Goal: Information Seeking & Learning: Understand process/instructions

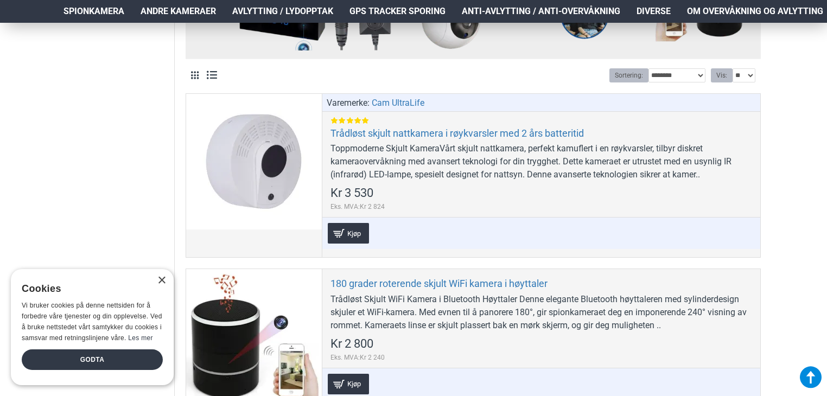
scroll to position [512, 0]
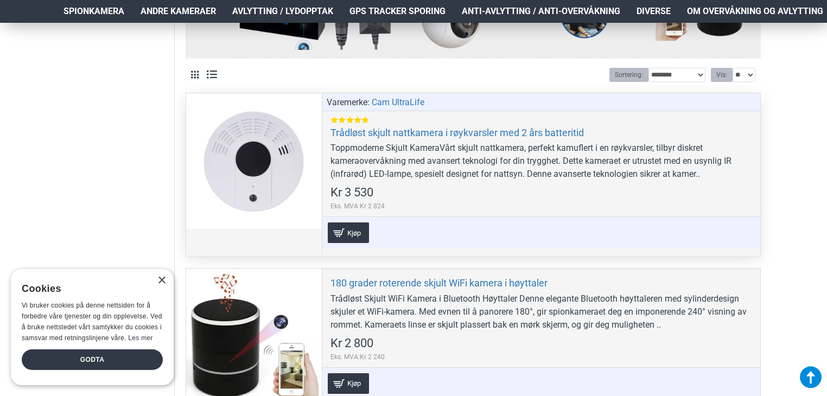
click at [282, 192] on div at bounding box center [254, 161] width 136 height 136
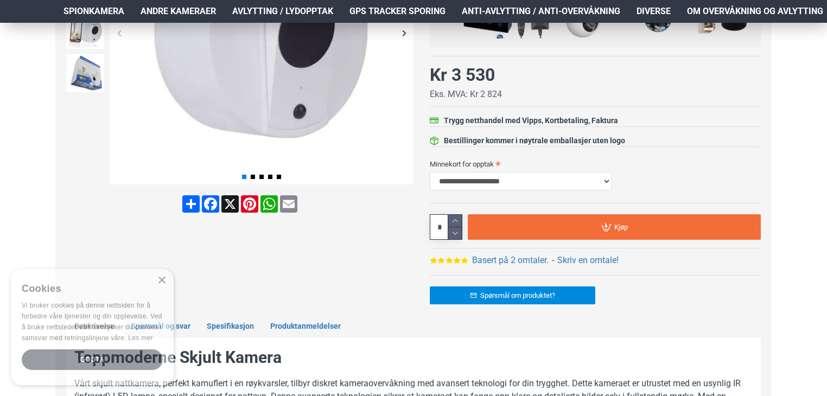
scroll to position [307, 0]
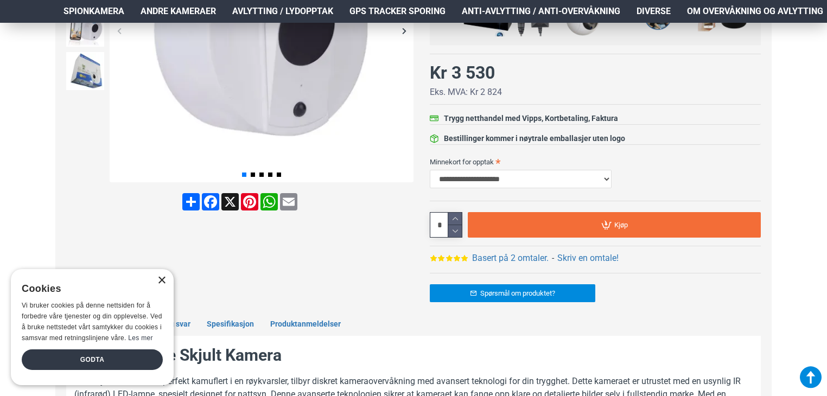
click at [162, 283] on div "×" at bounding box center [161, 281] width 8 height 8
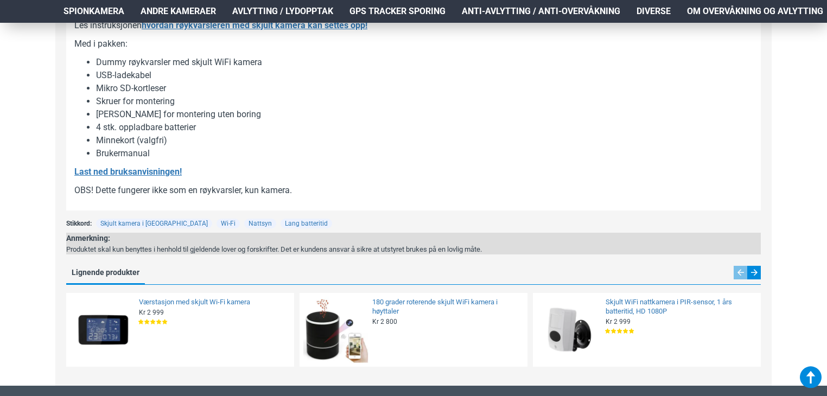
scroll to position [1398, 0]
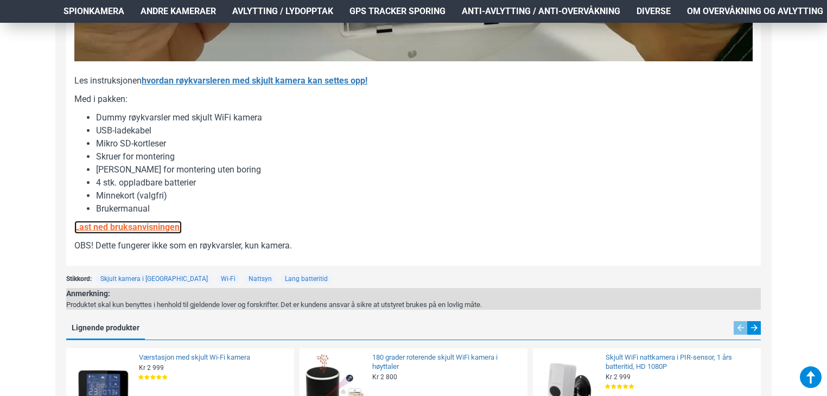
click at [150, 232] on u "Last ned bruksanvisningen!" at bounding box center [127, 227] width 107 height 10
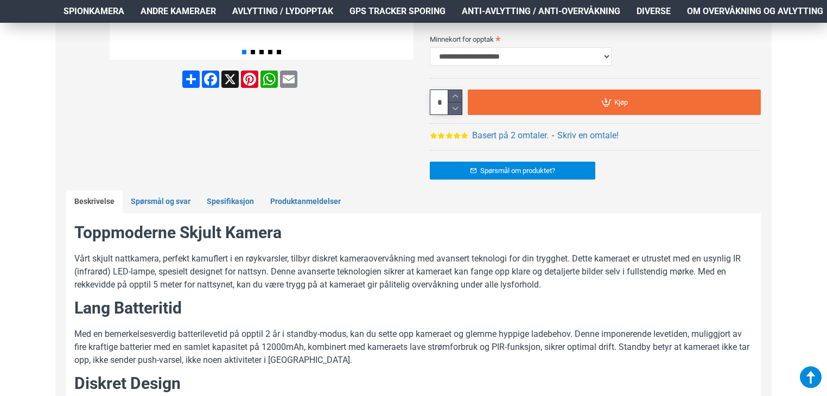
scroll to position [406, 0]
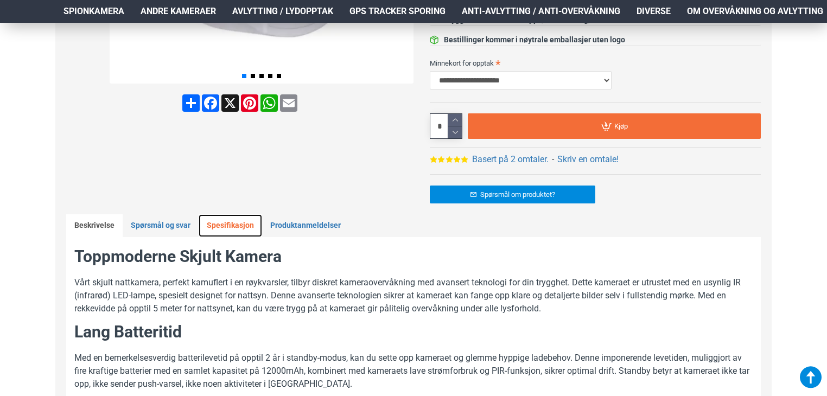
click at [226, 228] on link "Spesifikasjon" at bounding box center [231, 225] width 64 height 23
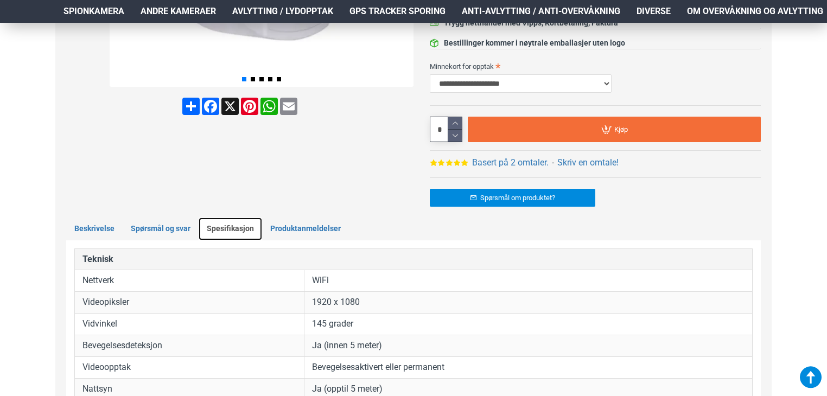
scroll to position [368, 0]
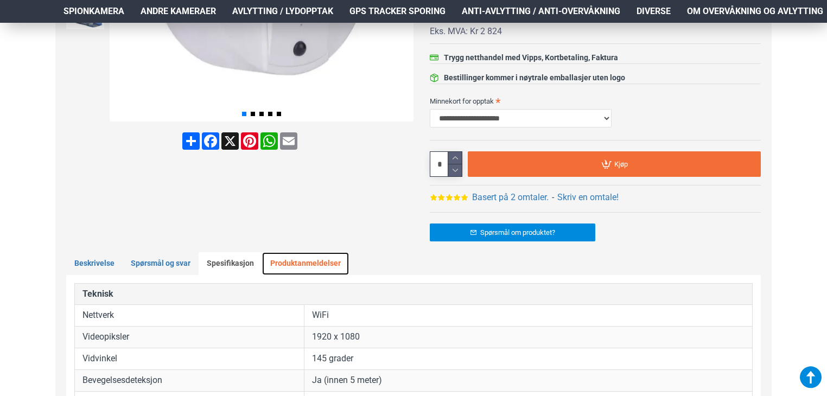
click at [295, 268] on link "Produktanmeldelser" at bounding box center [305, 263] width 87 height 23
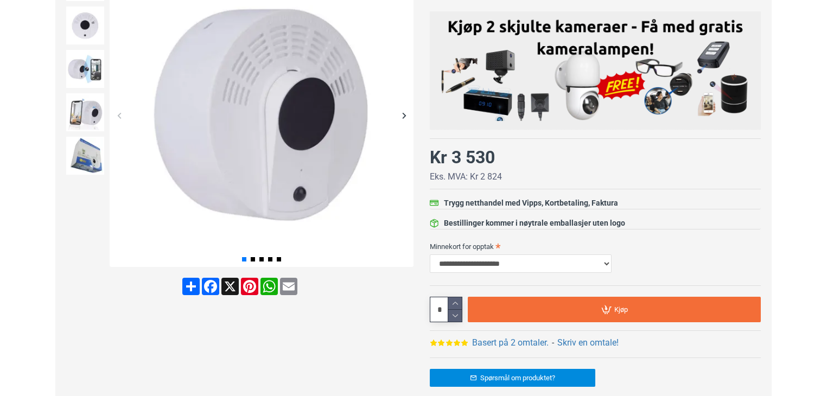
scroll to position [83, 0]
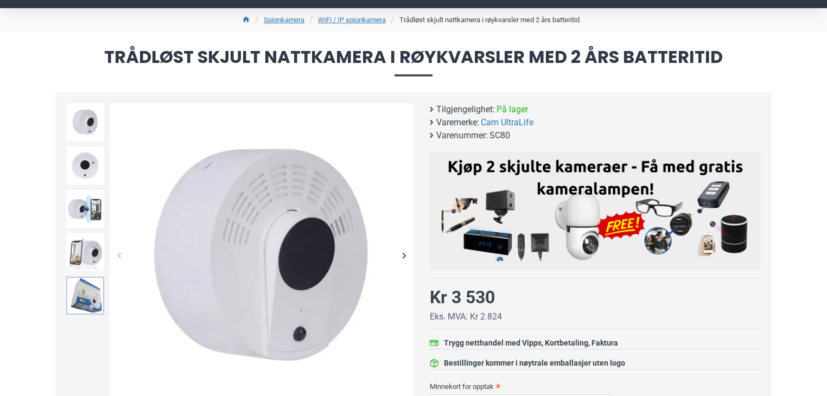
click at [88, 305] on img at bounding box center [85, 296] width 38 height 38
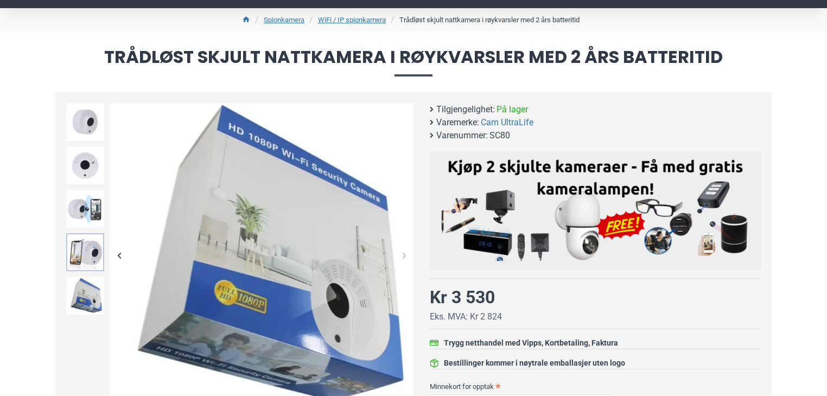
click at [88, 254] on img at bounding box center [85, 252] width 38 height 38
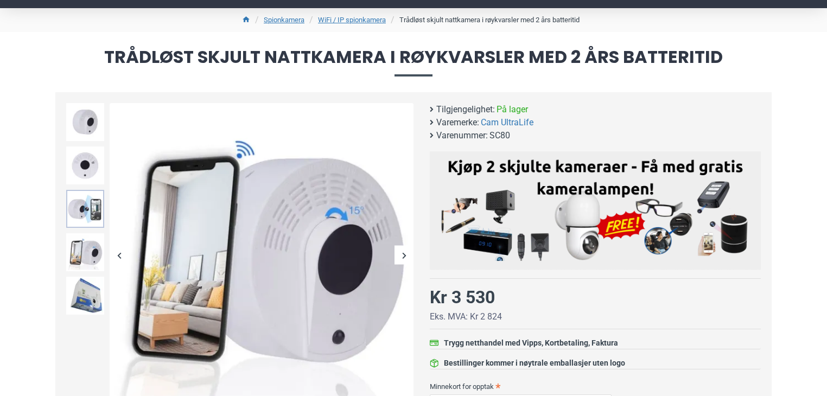
click at [84, 214] on img at bounding box center [85, 209] width 38 height 38
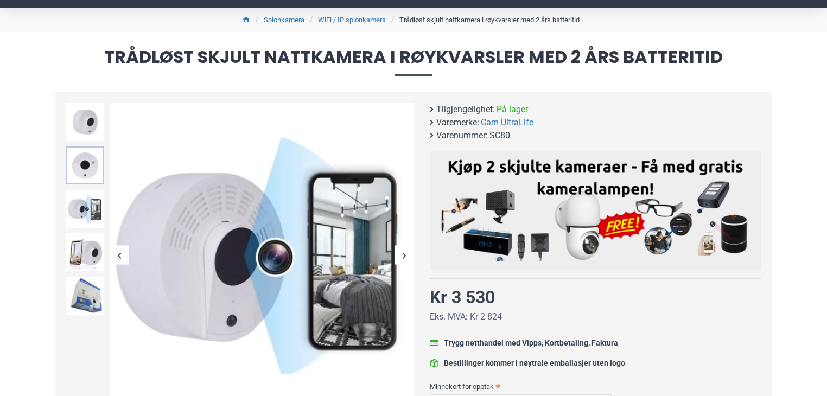
click at [87, 172] on img at bounding box center [85, 166] width 38 height 38
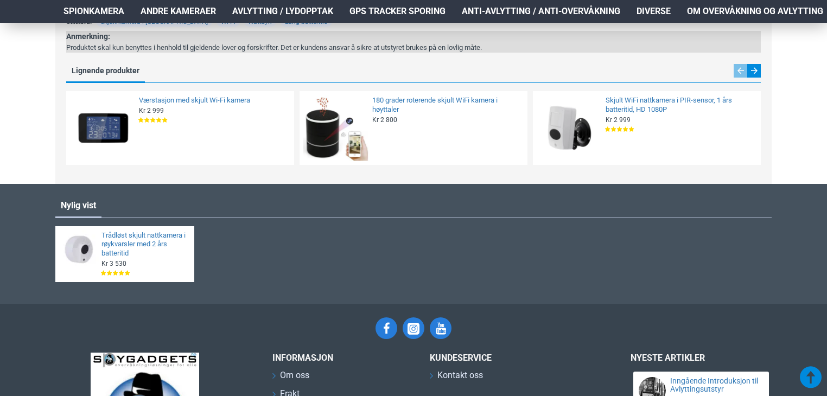
scroll to position [1267, 0]
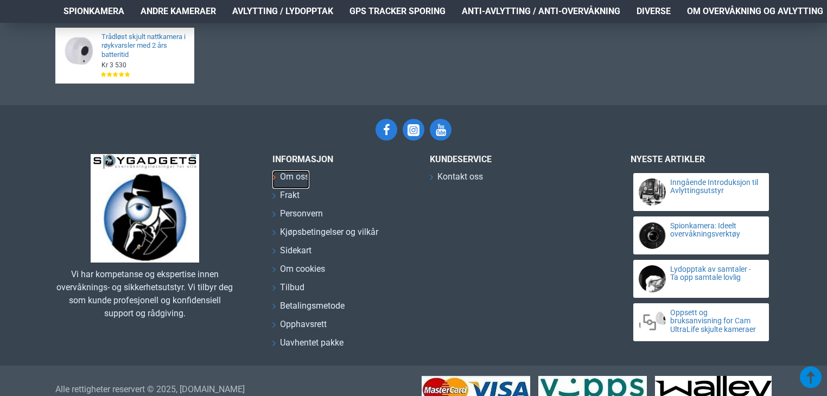
click at [303, 172] on span "Om oss" at bounding box center [294, 176] width 29 height 13
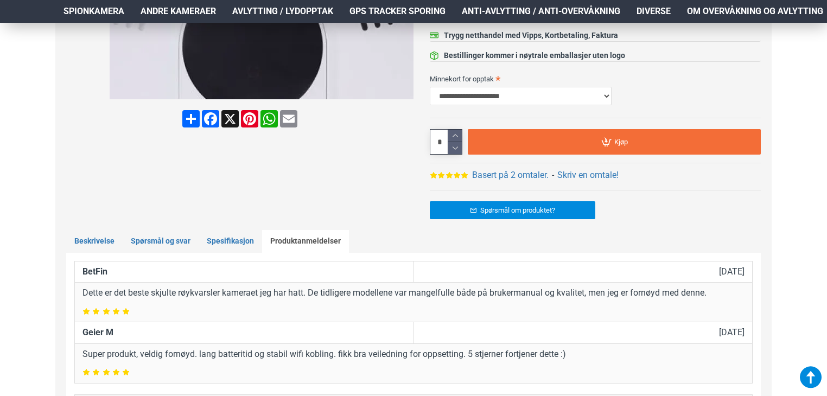
scroll to position [396, 0]
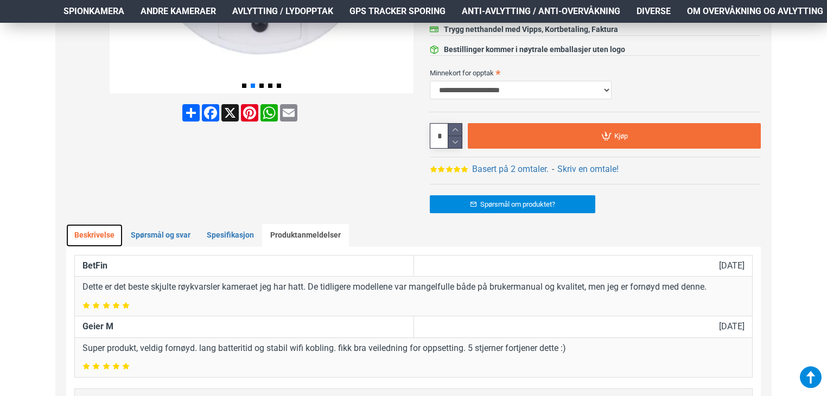
click at [105, 241] on link "Beskrivelse" at bounding box center [94, 235] width 56 height 23
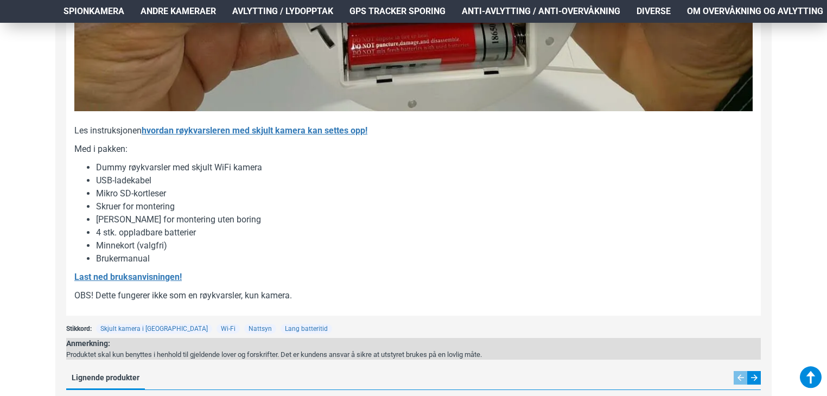
scroll to position [1346, 0]
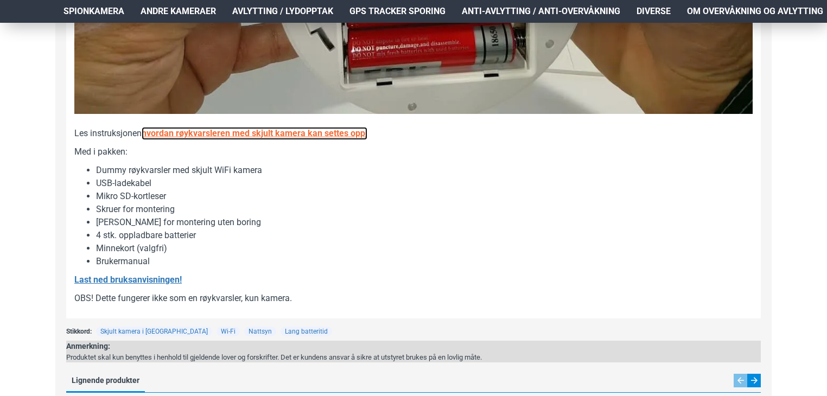
click at [275, 138] on b "hvordan røykvarsleren med skjult kamera kan settes opp!" at bounding box center [255, 133] width 226 height 10
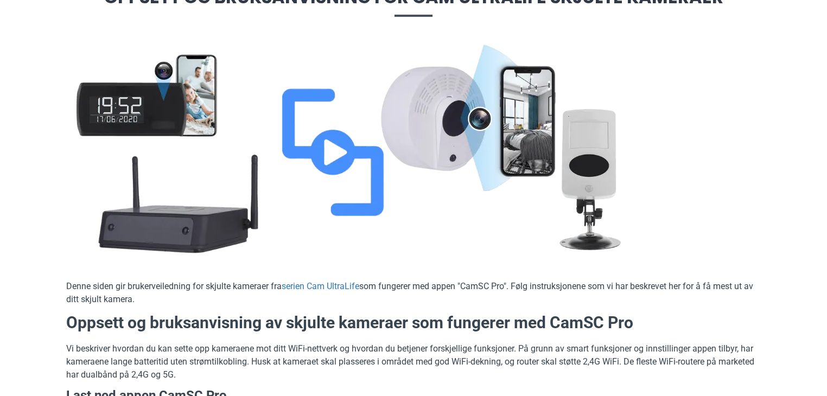
scroll to position [95, 0]
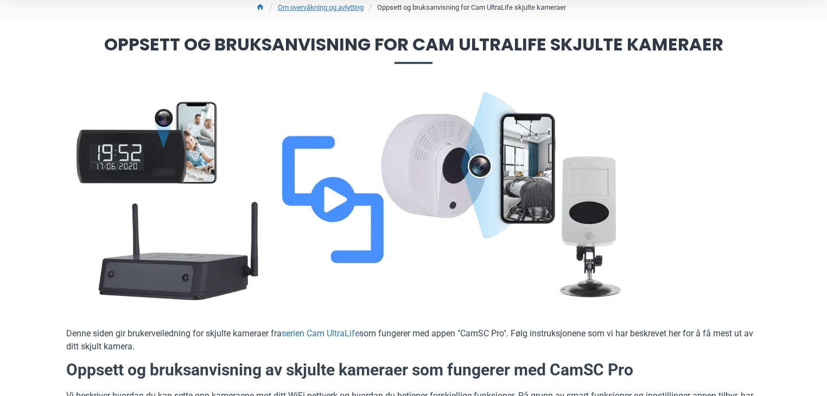
click at [328, 211] on img at bounding box center [353, 199] width 575 height 217
click at [391, 178] on img at bounding box center [353, 199] width 575 height 217
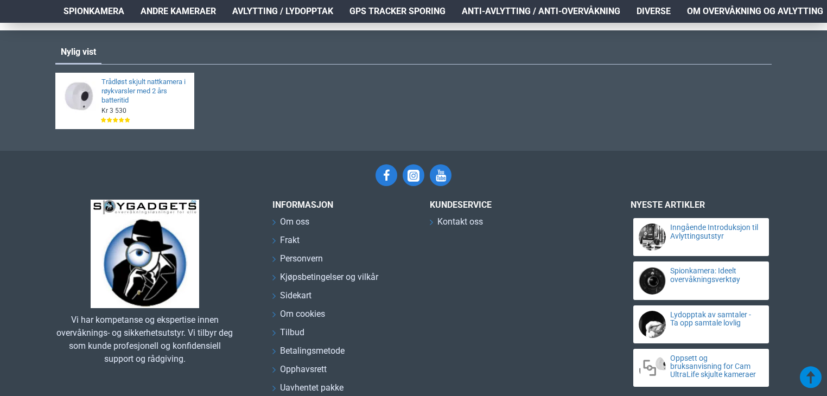
scroll to position [1107, 0]
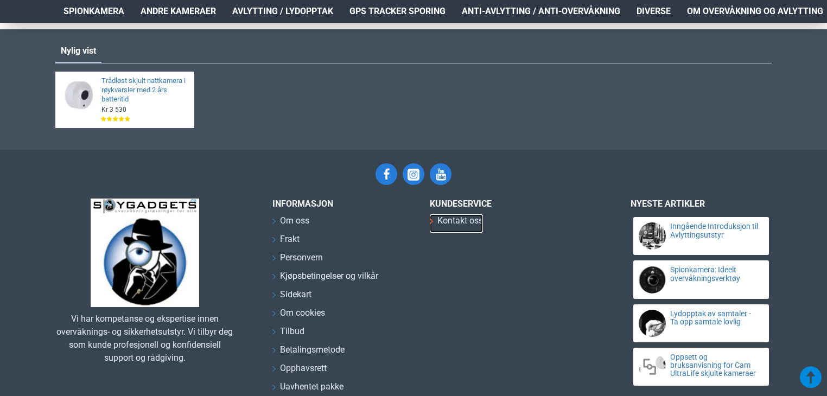
click at [456, 225] on span "Kontakt oss" at bounding box center [461, 220] width 46 height 13
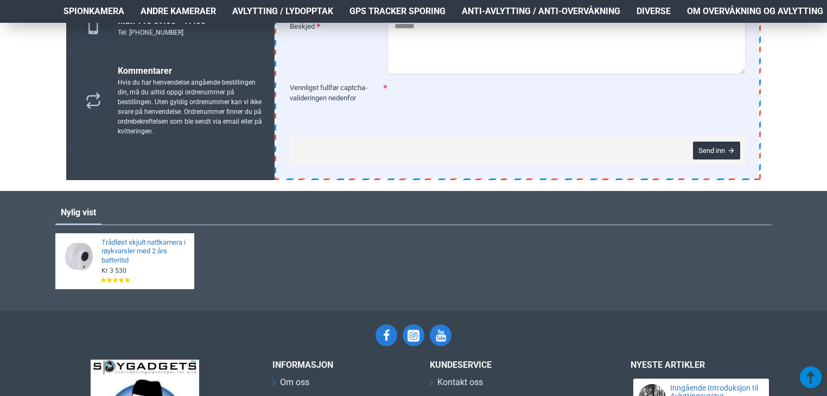
scroll to position [326, 0]
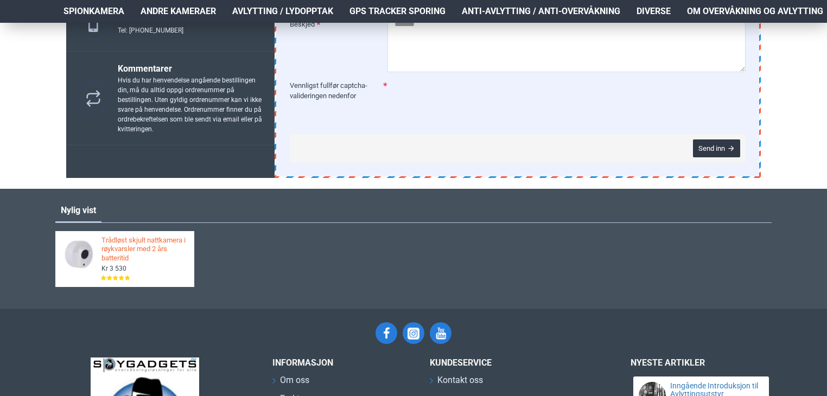
click at [128, 254] on link "Trådløst skjult nattkamera i røykvarsler med 2 års batteritid" at bounding box center [145, 250] width 86 height 28
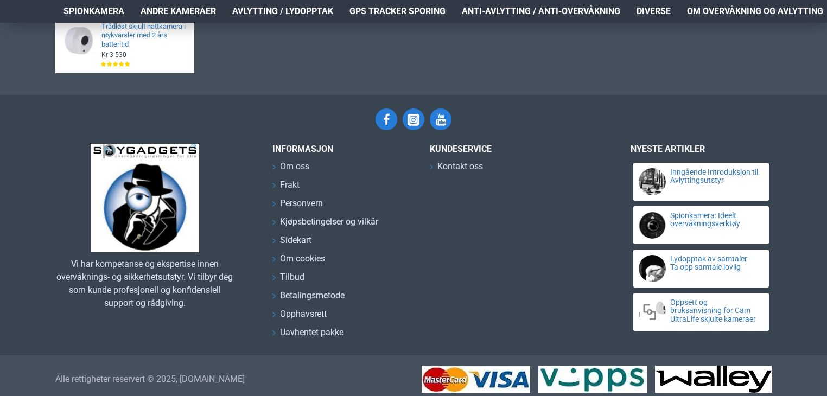
scroll to position [1870, 0]
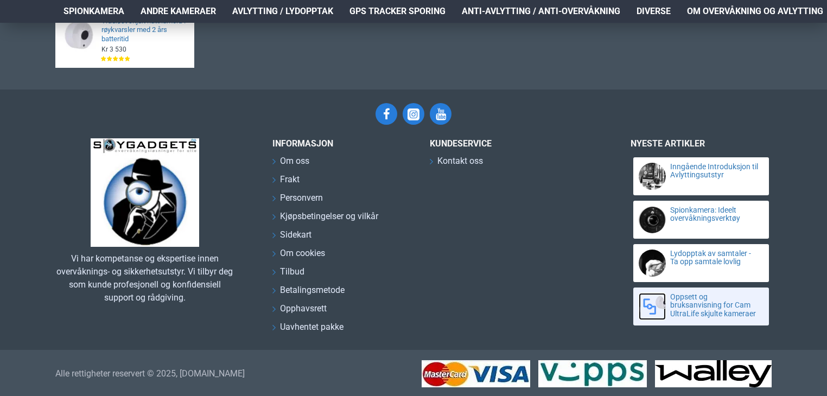
click at [660, 315] on link at bounding box center [652, 306] width 27 height 27
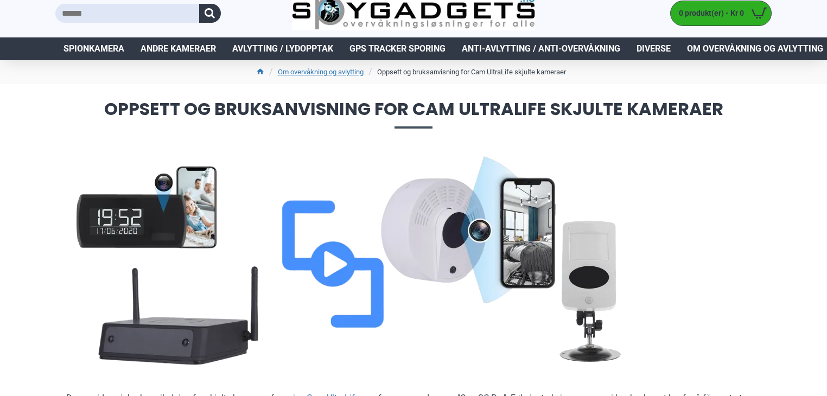
scroll to position [26, 0]
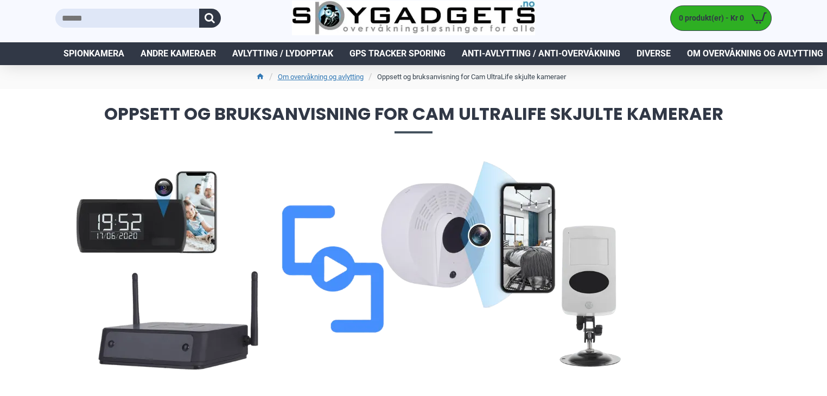
click at [347, 292] on img at bounding box center [353, 268] width 575 height 217
click at [327, 268] on img at bounding box center [353, 268] width 575 height 217
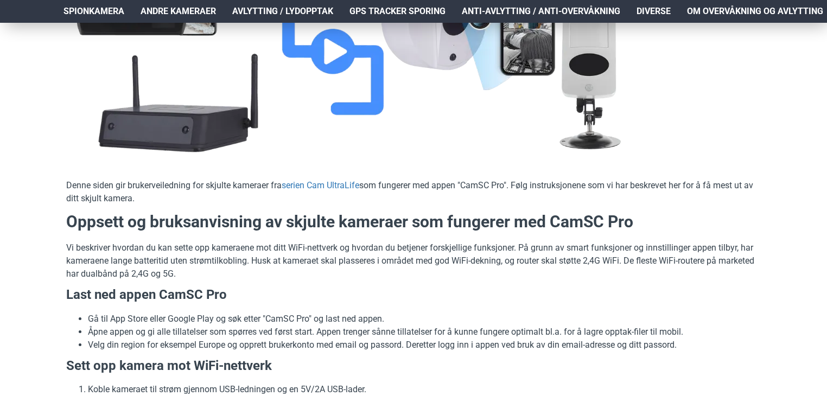
scroll to position [0, 0]
